Goal: Book appointment/travel/reservation

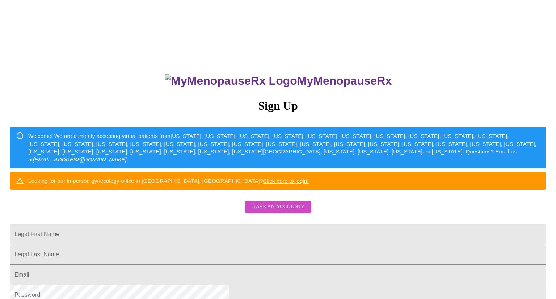
scroll to position [85, 0]
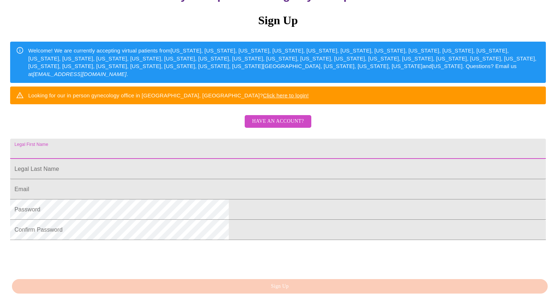
click at [287, 159] on input "Legal First Name" at bounding box center [277, 149] width 535 height 20
type input "[PERSON_NAME]"
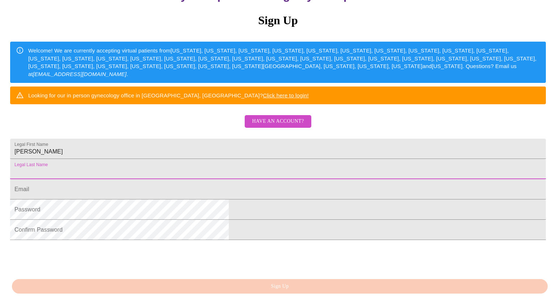
click at [268, 179] on input "Legal First Name" at bounding box center [277, 169] width 535 height 20
type input "[PERSON_NAME]"
click at [256, 199] on input "Legal First Name" at bounding box center [277, 189] width 535 height 20
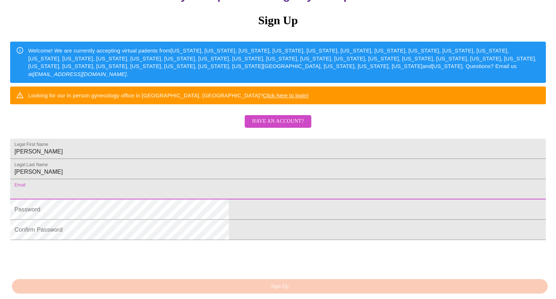
type input "[EMAIL_ADDRESS][DOMAIN_NAME]"
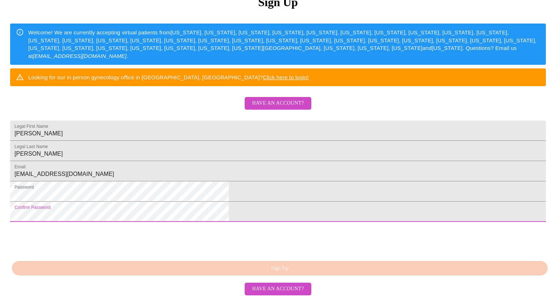
scroll to position [159, 0]
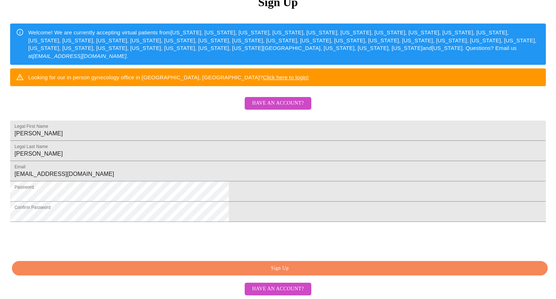
click at [278, 268] on span "Sign Up" at bounding box center [279, 268] width 519 height 9
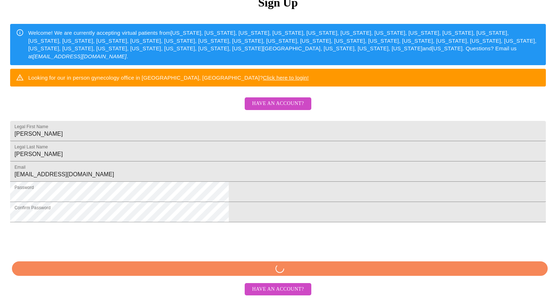
scroll to position [159, 0]
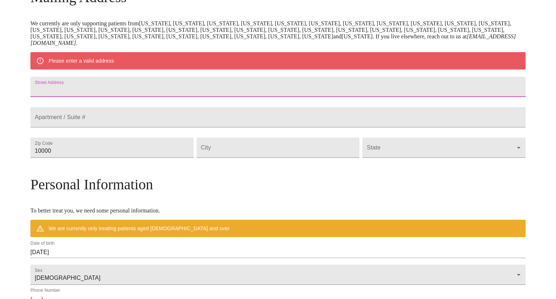
click at [174, 87] on input "Street Address" at bounding box center [277, 87] width 495 height 20
type input "[STREET_ADDRESS]"
drag, startPoint x: 131, startPoint y: 166, endPoint x: 90, endPoint y: 170, distance: 41.5
click at [90, 158] on input "10000" at bounding box center [111, 147] width 163 height 20
type input "60564"
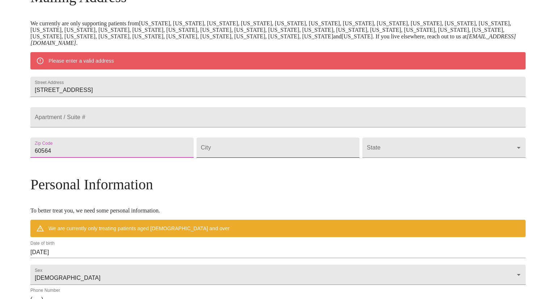
click at [224, 158] on input "Street Address" at bounding box center [277, 147] width 163 height 20
type input "Naperville"
click at [371, 161] on body "MyMenopauseRx Welcome to MyMenopauseRx Since it's your first time here, you'll …" at bounding box center [278, 157] width 550 height 571
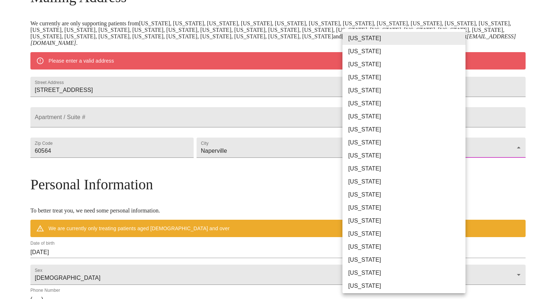
click at [364, 192] on li "[US_STATE]" at bounding box center [403, 194] width 123 height 13
type input "[US_STATE]"
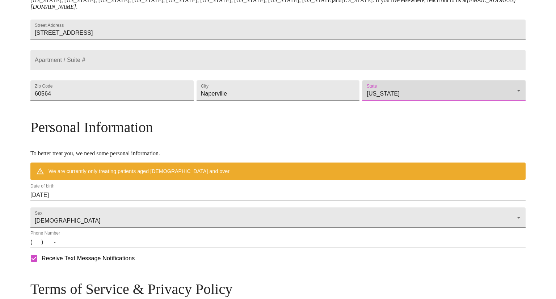
scroll to position [166, 0]
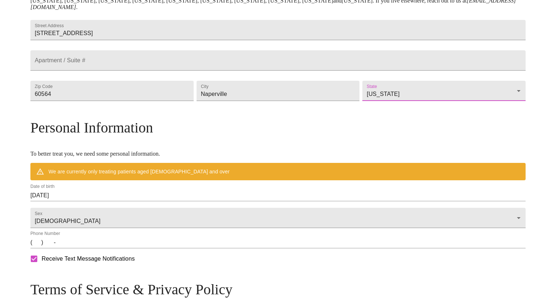
click at [96, 201] on input "[DATE]" at bounding box center [277, 196] width 495 height 12
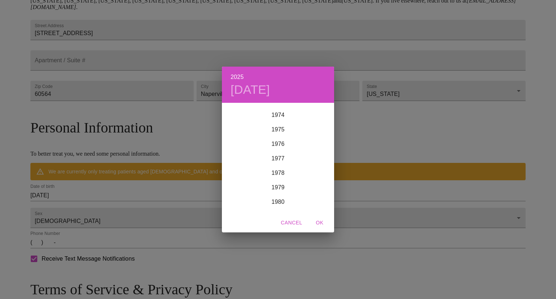
scroll to position [1083, 0]
click at [280, 186] on div "1979" at bounding box center [278, 186] width 112 height 14
click at [245, 119] on div "Jan" at bounding box center [240, 117] width 37 height 27
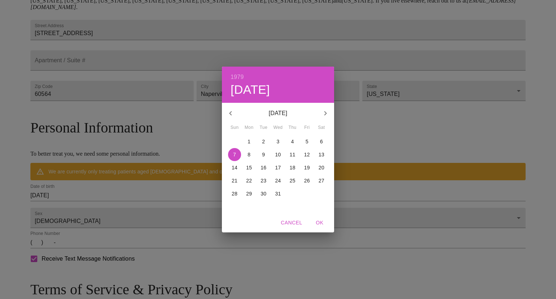
click at [293, 167] on p "18" at bounding box center [292, 167] width 6 height 7
click at [320, 224] on span "OK" at bounding box center [319, 222] width 17 height 9
type input "[DATE]"
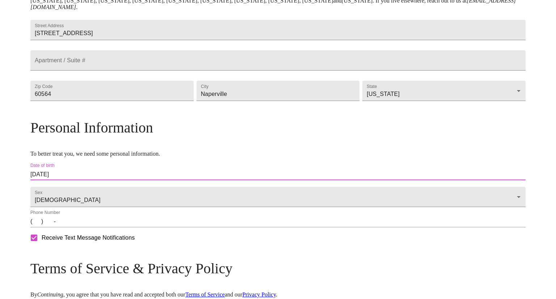
click at [98, 227] on input "(   )    -" at bounding box center [277, 222] width 495 height 12
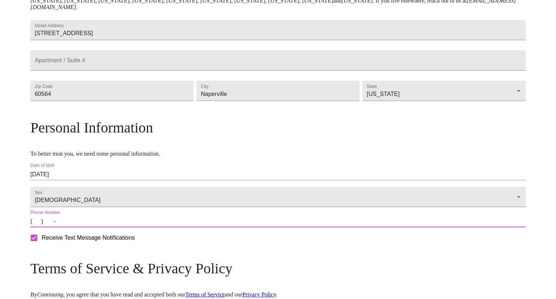
type input "[PHONE_NUMBER]"
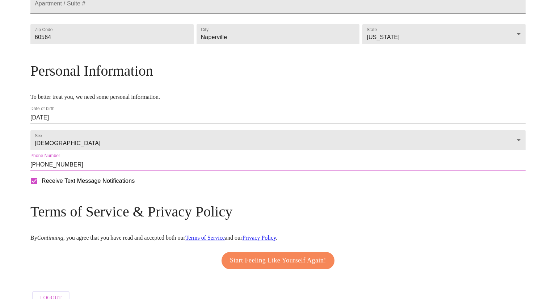
scroll to position [258, 0]
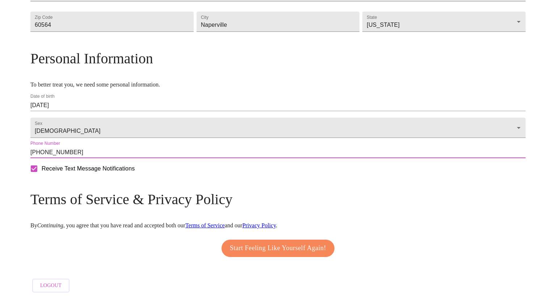
click at [266, 248] on span "Start Feeling Like Yourself Again!" at bounding box center [278, 248] width 96 height 12
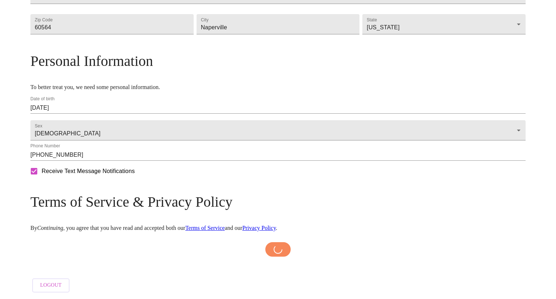
scroll to position [255, 0]
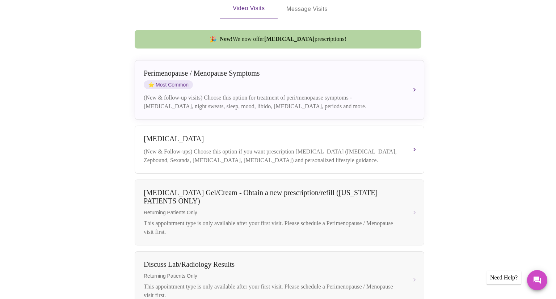
scroll to position [160, 0]
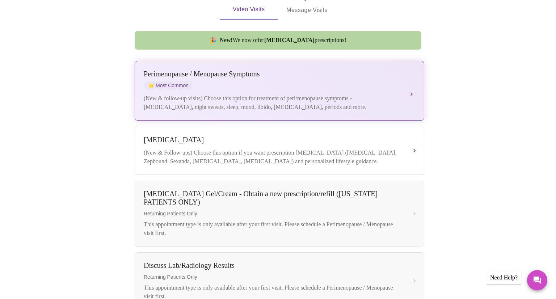
click at [402, 83] on div "[MEDICAL_DATA] / Menopause Symptoms ⭐ Most Common (New & follow-up visits) Choo…" at bounding box center [279, 91] width 271 height 42
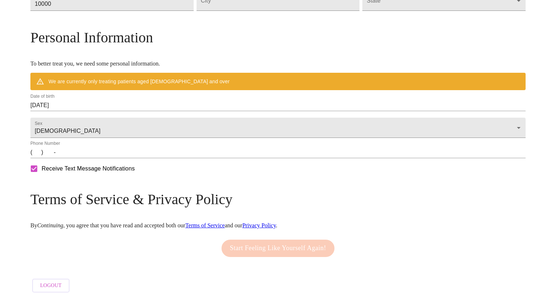
scroll to position [300, 0]
click at [283, 238] on div "Start Feeling Like Yourself Again!" at bounding box center [278, 248] width 116 height 25
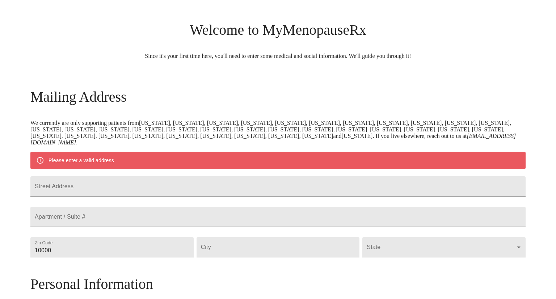
scroll to position [39, 0]
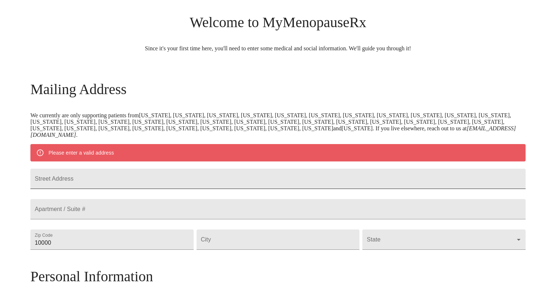
click at [188, 182] on input "Street Address" at bounding box center [277, 179] width 495 height 20
type input "[STREET_ADDRESS]"
drag, startPoint x: 157, startPoint y: 262, endPoint x: 89, endPoint y: 258, distance: 68.1
click at [89, 255] on div "Zip Code 10000" at bounding box center [112, 239] width 166 height 30
type input "60564"
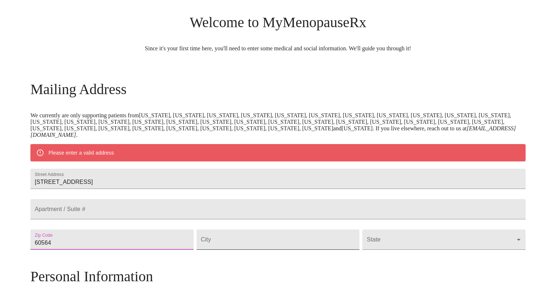
click at [237, 250] on input "Street Address" at bounding box center [277, 239] width 163 height 20
type input "Naperville"
click at [386, 251] on body "MyMenopauseRx Welcome to MyMenopauseRx Since it's your first time here, you'll …" at bounding box center [278, 249] width 550 height 571
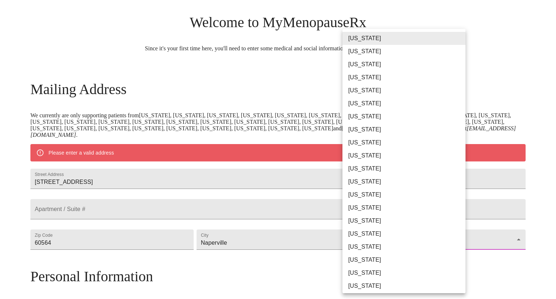
click at [371, 193] on li "[US_STATE]" at bounding box center [403, 194] width 123 height 13
type input "[US_STATE]"
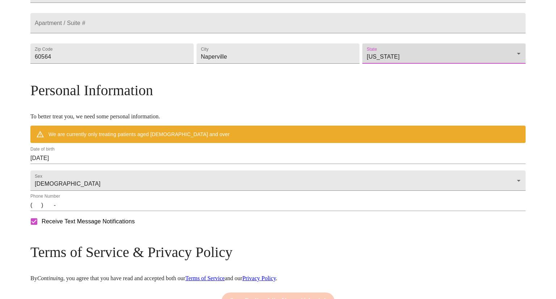
scroll to position [205, 0]
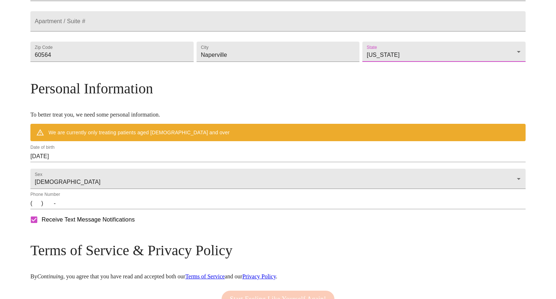
click at [126, 162] on input "[DATE]" at bounding box center [277, 156] width 495 height 12
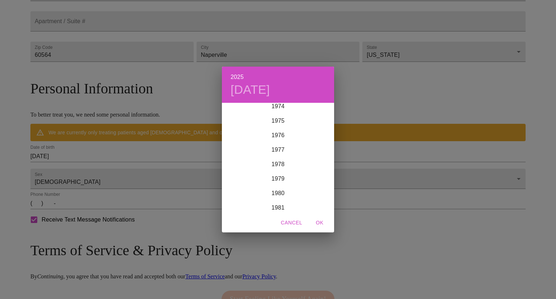
scroll to position [1093, 0]
click at [286, 173] on div "1979" at bounding box center [278, 176] width 112 height 14
click at [239, 119] on div "Jan" at bounding box center [240, 117] width 37 height 27
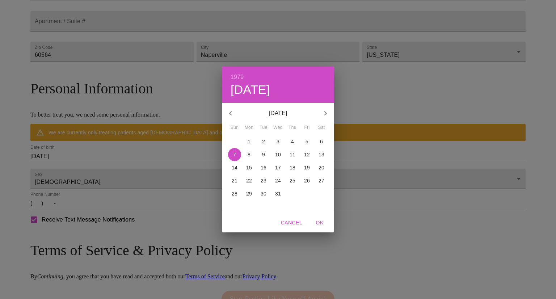
click at [292, 169] on p "18" at bounding box center [292, 167] width 6 height 7
click at [318, 222] on span "OK" at bounding box center [319, 222] width 17 height 9
type input "[DATE]"
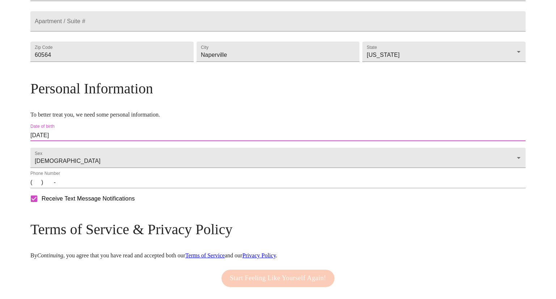
click at [96, 188] on input "(   )    -" at bounding box center [277, 183] width 495 height 12
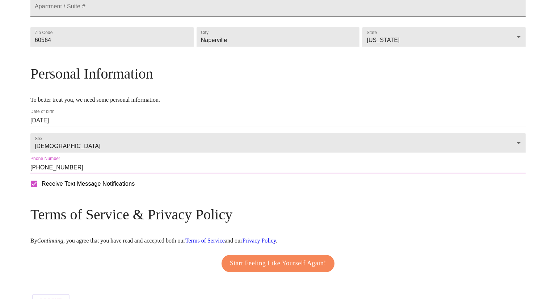
scroll to position [258, 0]
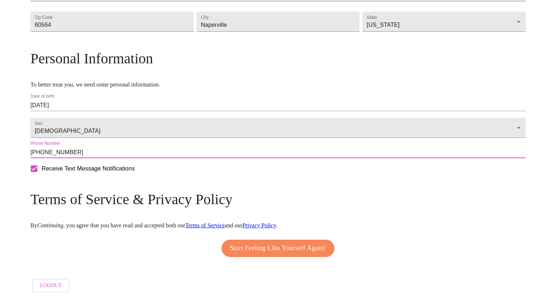
type input "[PHONE_NUMBER]"
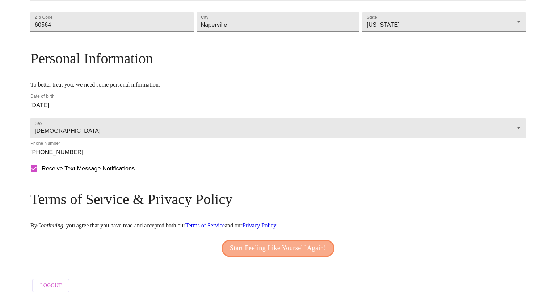
click at [250, 243] on span "Start Feeling Like Yourself Again!" at bounding box center [278, 248] width 96 height 12
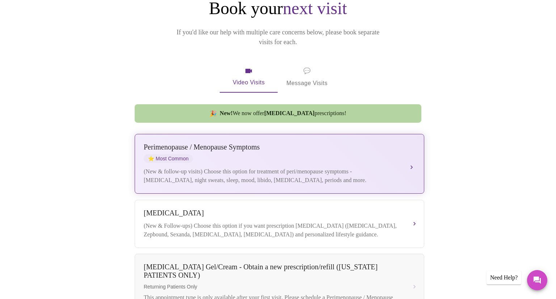
scroll to position [88, 0]
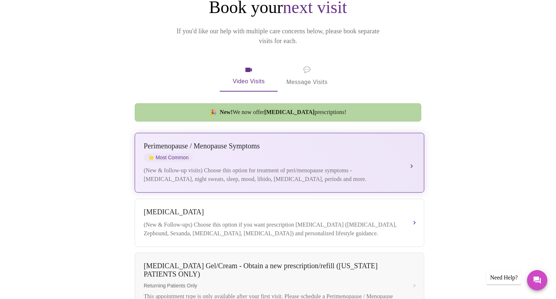
click at [328, 147] on div "[MEDICAL_DATA] / Menopause Symptoms ⭐ Most Common" at bounding box center [272, 152] width 257 height 20
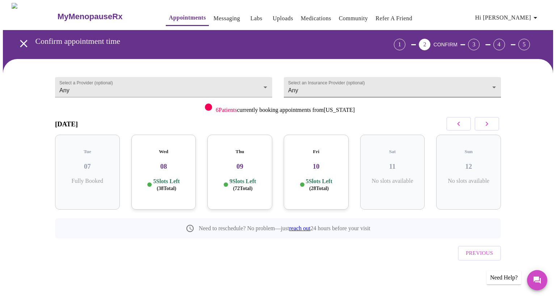
click at [368, 85] on body "MyMenopauseRx Appointments Messaging Labs Uploads Medications Community Refer a…" at bounding box center [278, 150] width 550 height 294
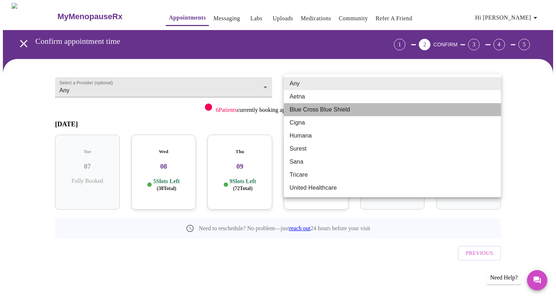
click at [352, 108] on li "Blue Cross Blue Shield" at bounding box center [392, 109] width 217 height 13
type input "Blue Cross Blue Shield"
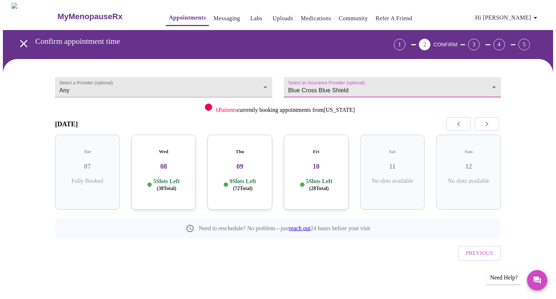
click at [483, 123] on icon "button" at bounding box center [486, 123] width 9 height 9
click at [174, 162] on h3 "13" at bounding box center [163, 166] width 53 height 8
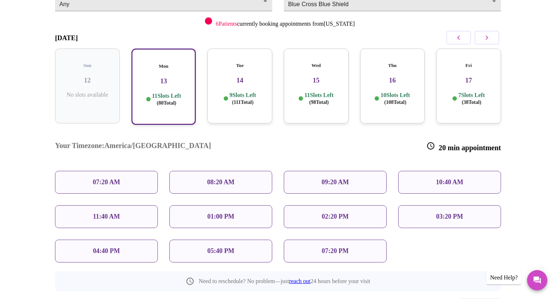
scroll to position [83, 0]
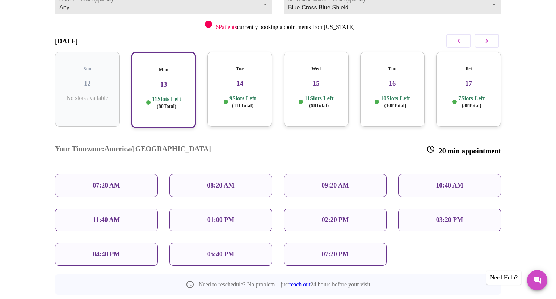
click at [249, 243] on div "05:40 PM" at bounding box center [220, 254] width 103 height 23
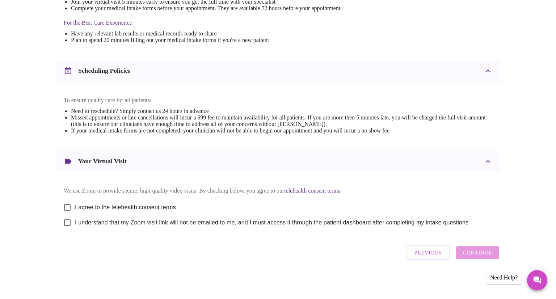
scroll to position [225, 0]
click at [68, 204] on input "I agree to the telehealth consent terms" at bounding box center [67, 207] width 15 height 15
checkbox input "true"
click at [68, 224] on input "I understand that my Zoom visit link will not be emailed to me, and I must acce…" at bounding box center [67, 222] width 15 height 15
checkbox input "true"
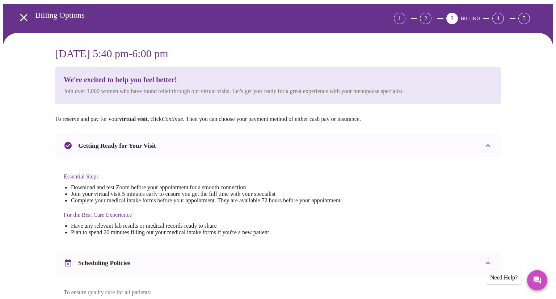
scroll to position [0, 0]
